Goal: Task Accomplishment & Management: Manage account settings

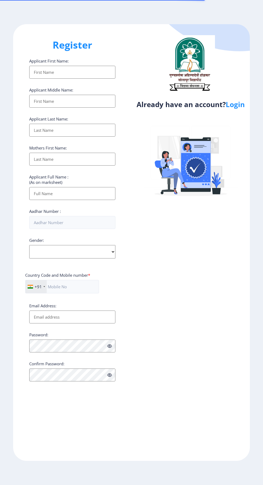
select select
click at [245, 108] on link "Login" at bounding box center [235, 105] width 19 height 10
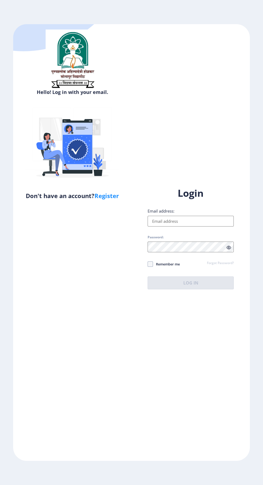
click at [186, 226] on input "Email address:" at bounding box center [191, 221] width 86 height 11
type input "[EMAIL_ADDRESS][DOMAIN_NAME]"
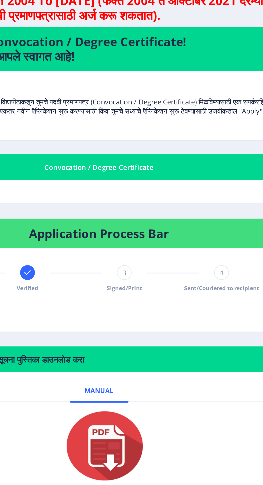
click at [156, 200] on div "3" at bounding box center [153, 198] width 9 height 9
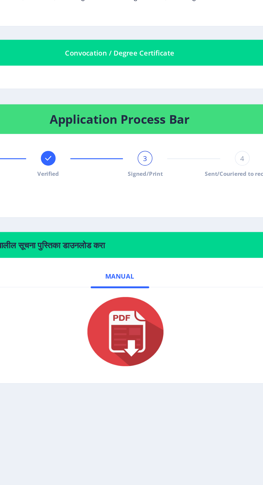
click at [95, 203] on div "Verified" at bounding box center [97, 202] width 9 height 16
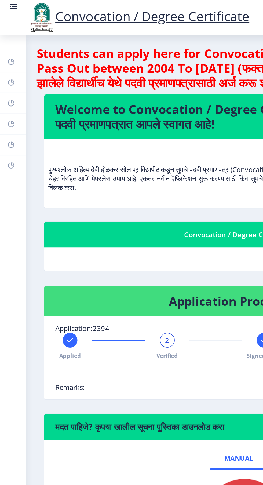
click at [7, 100] on link "Incorrect Certificate" at bounding box center [7, 96] width 15 height 12
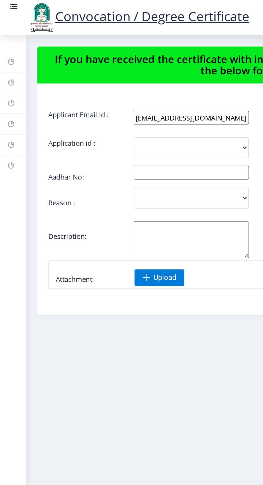
click at [9, 85] on link "Payment issue" at bounding box center [7, 84] width 15 height 12
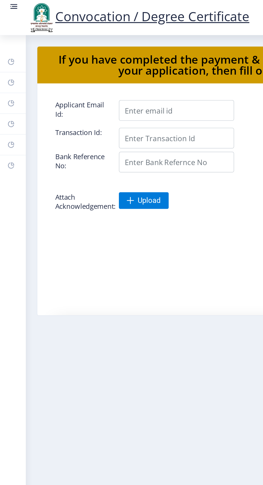
click at [8, 76] on link "Myapplication" at bounding box center [7, 72] width 15 height 12
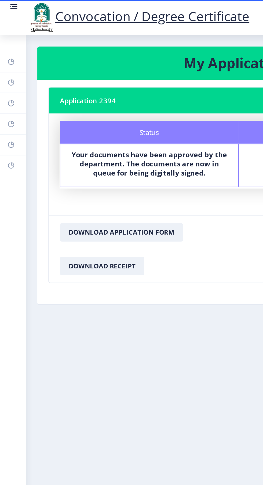
click at [7, 59] on rect at bounding box center [6, 60] width 4 height 4
select select
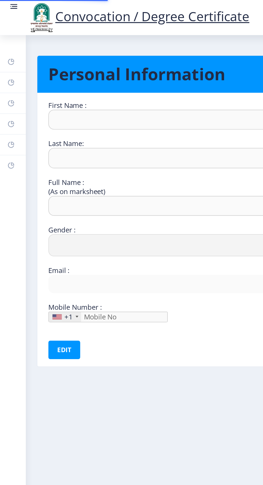
type input "Rahul"
type input "[PERSON_NAME]"
type input "[PERSON_NAME] [PERSON_NAME]"
select select "[DEMOGRAPHIC_DATA]"
type input "[EMAIL_ADDRESS][DOMAIN_NAME]"
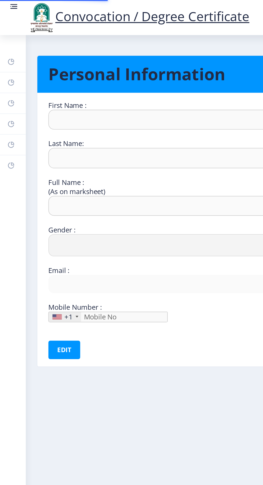
type input "8805512885"
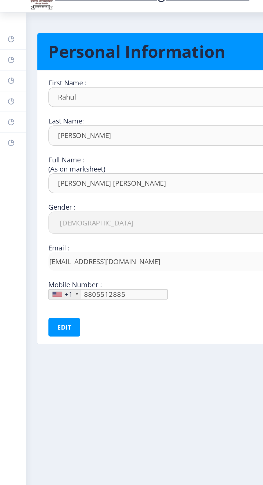
click at [7, 49] on rect at bounding box center [6, 48] width 4 height 4
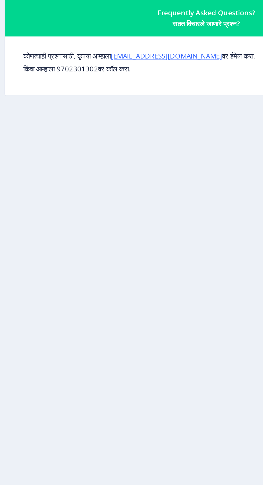
select select
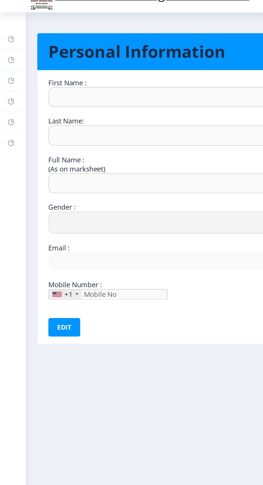
type input "Rahul"
type input "[PERSON_NAME]"
type input "[PERSON_NAME] [PERSON_NAME]"
select select "[DEMOGRAPHIC_DATA]"
type input "[EMAIL_ADDRESS][DOMAIN_NAME]"
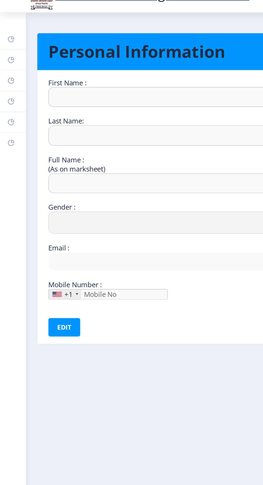
type input "8805512885"
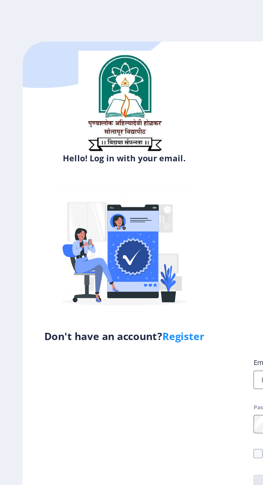
select select
